Goal: Task Accomplishment & Management: Use online tool/utility

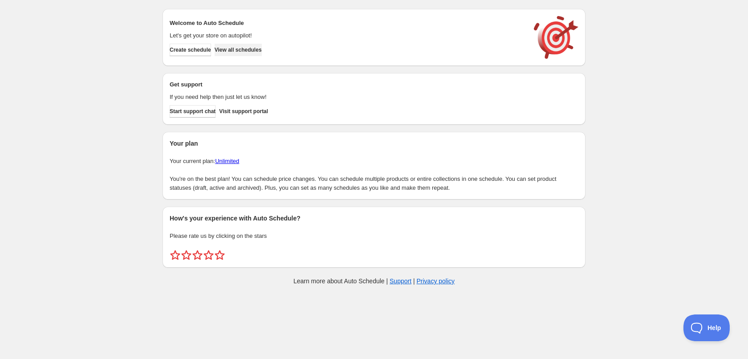
click at [239, 51] on span "View all schedules" at bounding box center [237, 49] width 47 height 7
